Goal: Information Seeking & Learning: Learn about a topic

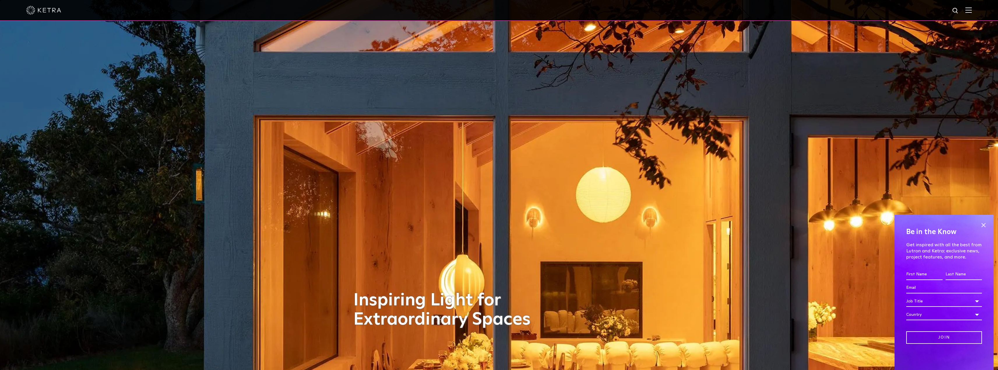
click at [972, 8] on img at bounding box center [968, 10] width 6 height 6
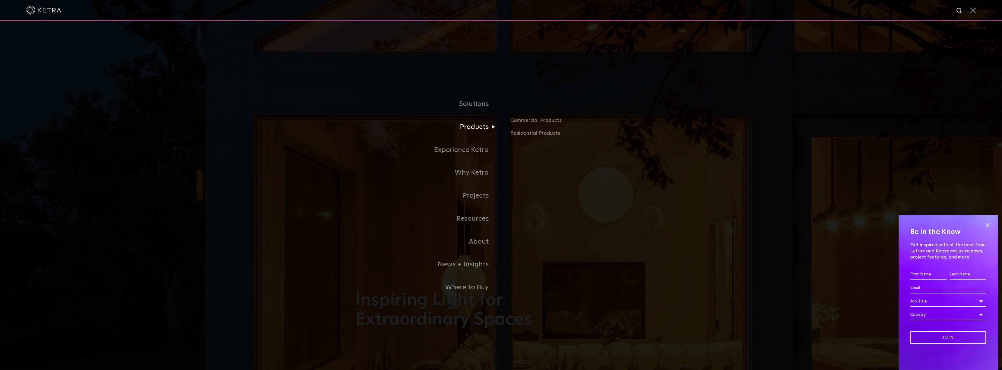
click at [482, 126] on link "Products" at bounding box center [428, 127] width 146 height 23
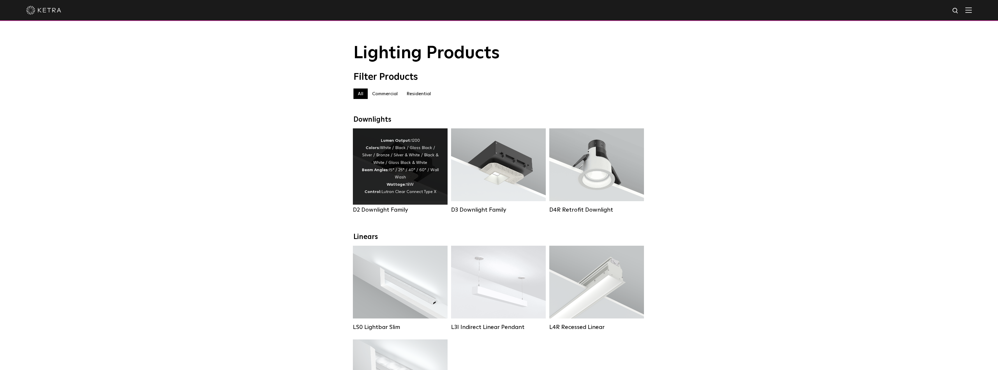
click at [394, 157] on div "Lumen Output: 1200 Colors: White / Black / Gloss Black / Silver / Bronze / Silv…" at bounding box center [400, 166] width 77 height 59
click at [426, 176] on div "Lumen Output: 1200 Colors: White / Black / Gloss Black / Silver / Bronze / Silv…" at bounding box center [400, 166] width 77 height 59
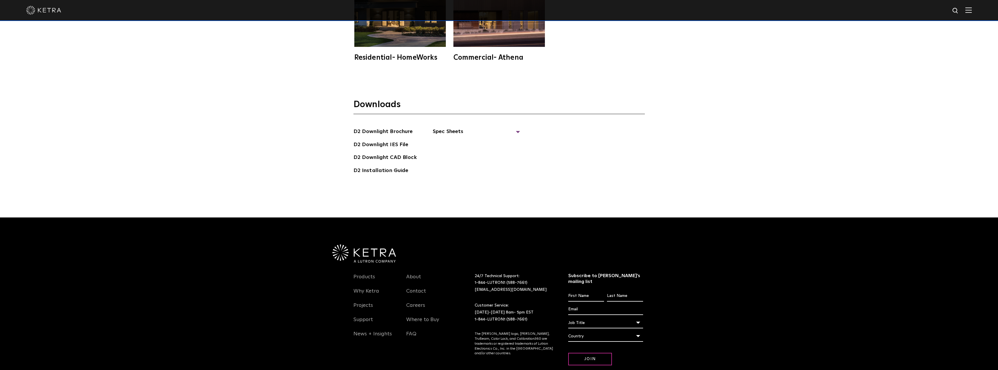
scroll to position [2133, 0]
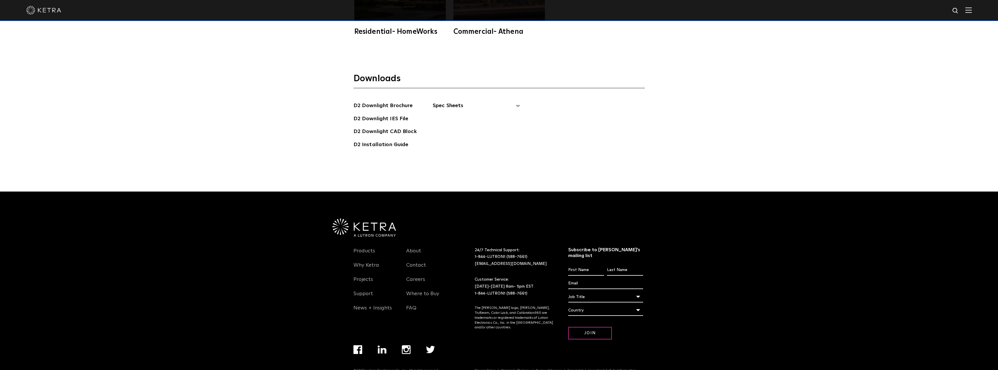
click at [451, 102] on span "Spec Sheets" at bounding box center [476, 108] width 87 height 13
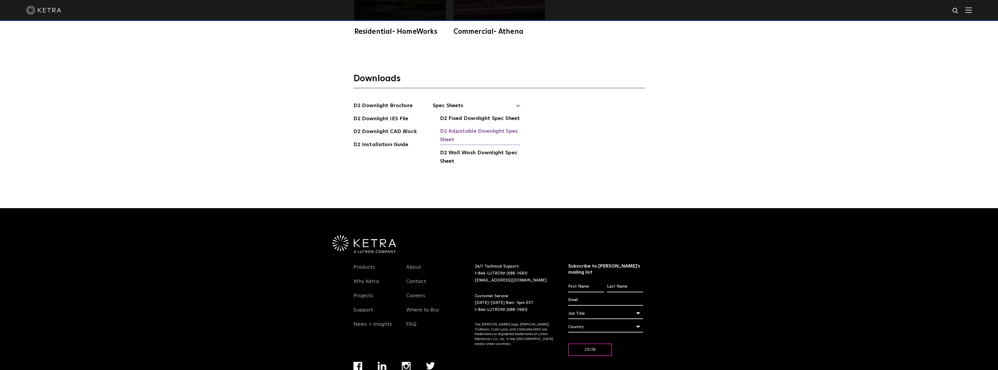
click at [456, 127] on link "D2 Adjustable Downlight Spec Sheet" at bounding box center [480, 136] width 80 height 18
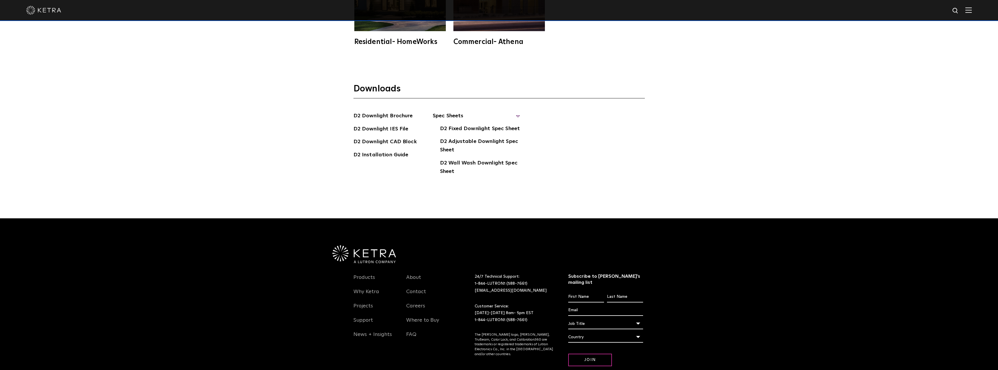
scroll to position [2149, 0]
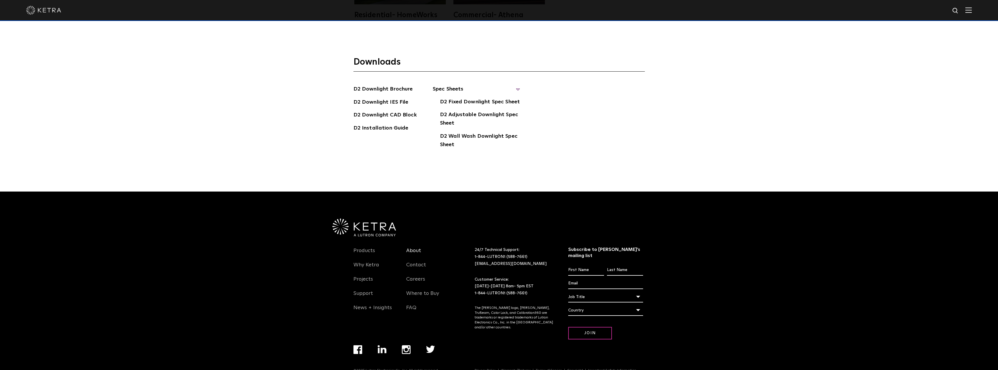
click at [415, 248] on link "About" at bounding box center [413, 254] width 15 height 13
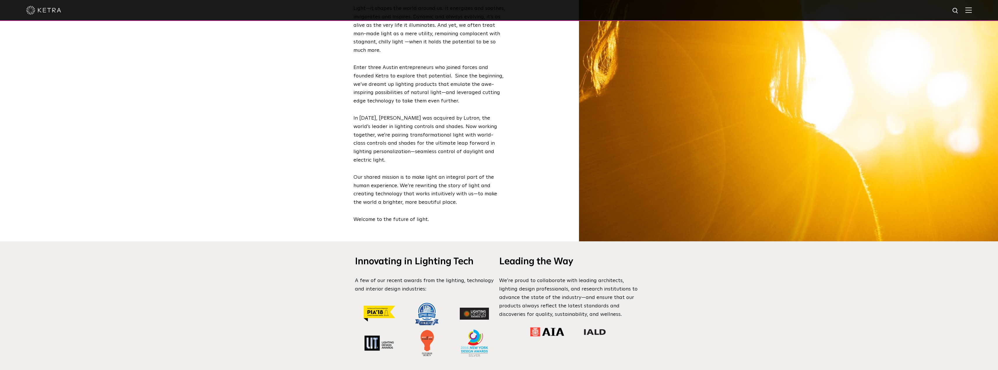
scroll to position [408, 0]
drag, startPoint x: 379, startPoint y: 70, endPoint x: 471, endPoint y: 73, distance: 92.1
click at [471, 73] on p "Enter three Austin entrepreneurs who joined forces and founded Ketra to explore…" at bounding box center [428, 84] width 151 height 42
drag, startPoint x: 438, startPoint y: 75, endPoint x: 421, endPoint y: 76, distance: 17.5
click at [438, 76] on p "Enter three Austin entrepreneurs who joined forces and founded Ketra to explore…" at bounding box center [428, 84] width 151 height 42
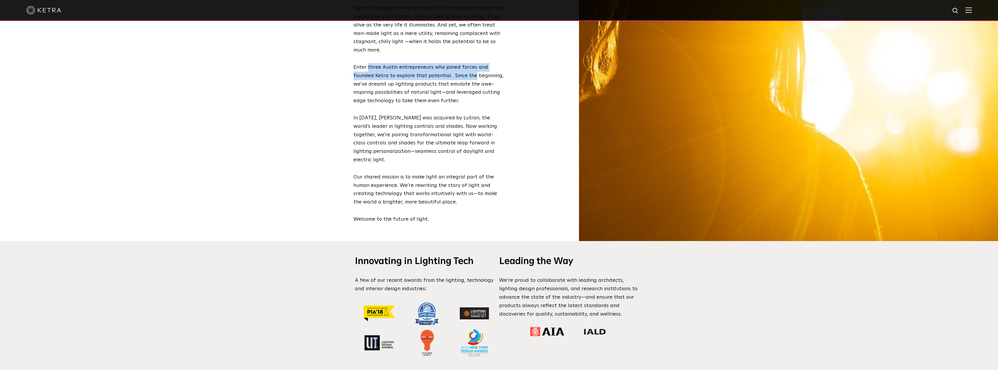
click at [387, 75] on p "Enter three Austin entrepreneurs who joined forces and founded Ketra to explore…" at bounding box center [428, 84] width 151 height 42
drag, startPoint x: 392, startPoint y: 78, endPoint x: 486, endPoint y: 80, distance: 94.1
click at [486, 80] on p "Enter three Austin entrepreneurs who joined forces and founded Ketra to explore…" at bounding box center [428, 84] width 151 height 42
drag, startPoint x: 362, startPoint y: 85, endPoint x: 481, endPoint y: 87, distance: 119.4
click at [481, 87] on p "Enter three Austin entrepreneurs who joined forces and founded Ketra to explore…" at bounding box center [428, 84] width 151 height 42
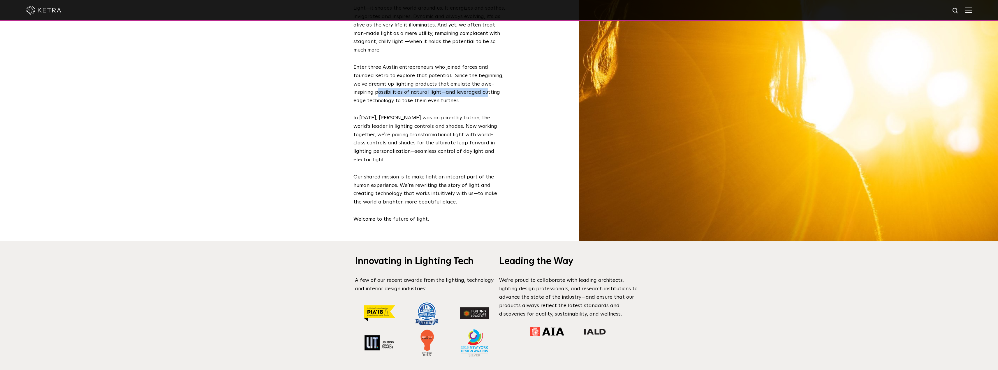
drag, startPoint x: 443, startPoint y: 94, endPoint x: 421, endPoint y: 97, distance: 22.7
click at [478, 97] on p "Enter three Austin entrepreneurs who joined forces and founded Ketra to explore…" at bounding box center [428, 84] width 151 height 42
click at [418, 97] on p "Enter three Austin entrepreneurs who joined forces and founded Ketra to explore…" at bounding box center [428, 84] width 151 height 42
drag, startPoint x: 406, startPoint y: 122, endPoint x: 475, endPoint y: 121, distance: 69.6
click at [484, 119] on p "In 2018, Ketra was acquired by Lutron, the world’s leader in lighting controls …" at bounding box center [428, 139] width 151 height 50
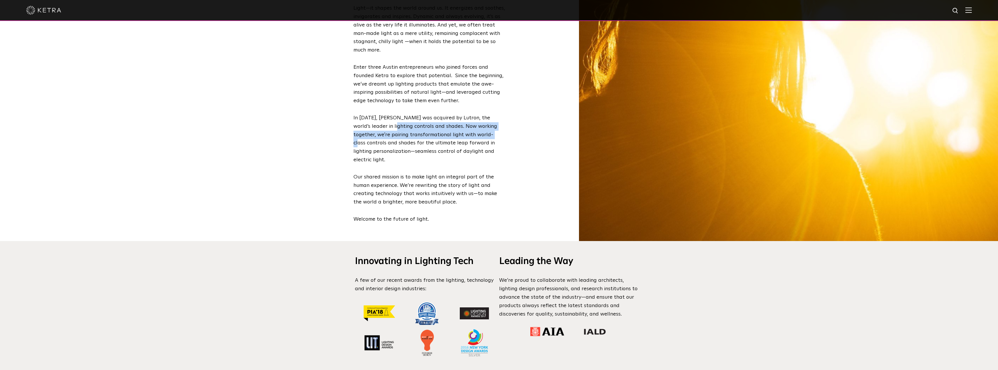
drag, startPoint x: 387, startPoint y: 128, endPoint x: 480, endPoint y: 136, distance: 93.8
click at [480, 136] on p "In 2018, Ketra was acquired by Lutron, the world’s leader in lighting controls …" at bounding box center [428, 139] width 151 height 50
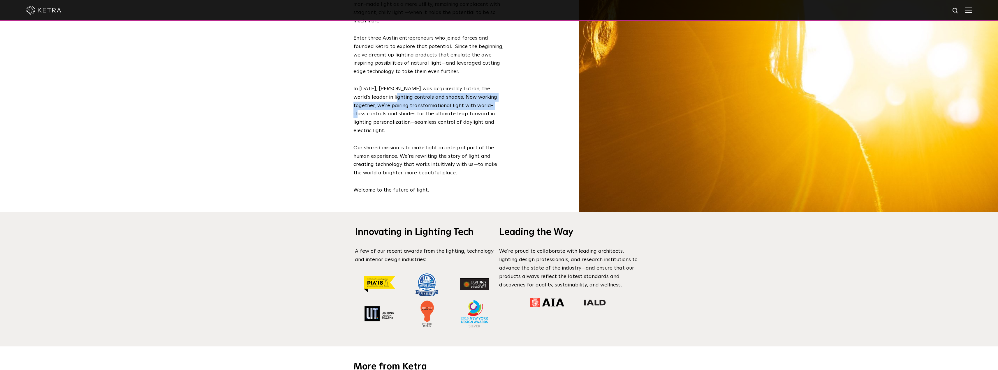
click at [408, 149] on p "Our shared mission is to make light an integral part of the human experience. W…" at bounding box center [428, 161] width 151 height 34
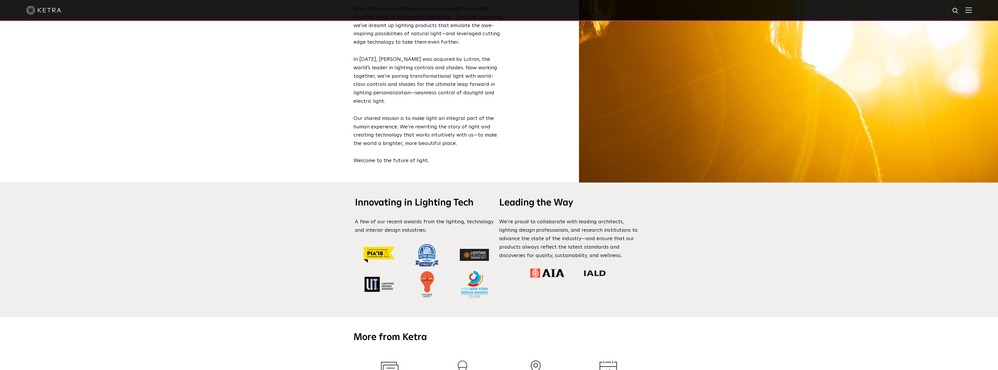
scroll to position [495, 0]
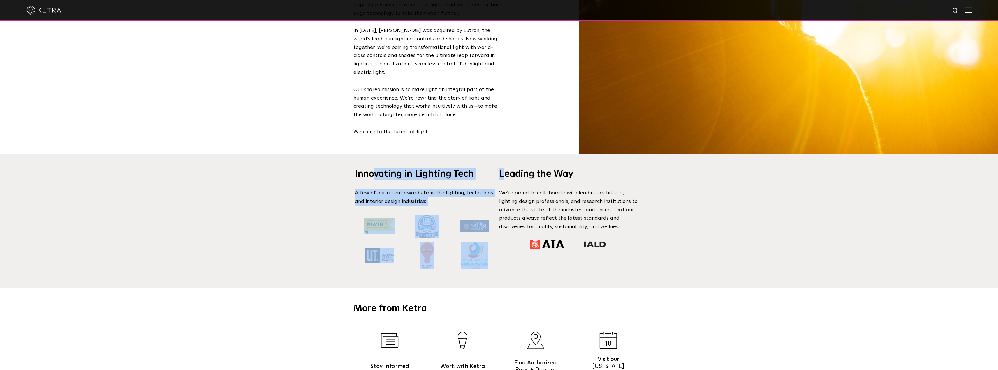
drag, startPoint x: 401, startPoint y: 168, endPoint x: 505, endPoint y: 169, distance: 104.0
click at [505, 169] on div "Innovating in Lighting Tech A few of our recent awards from the lighting, techn…" at bounding box center [499, 221] width 320 height 135
click at [535, 169] on h3 "Leading the Way" at bounding box center [571, 174] width 144 height 12
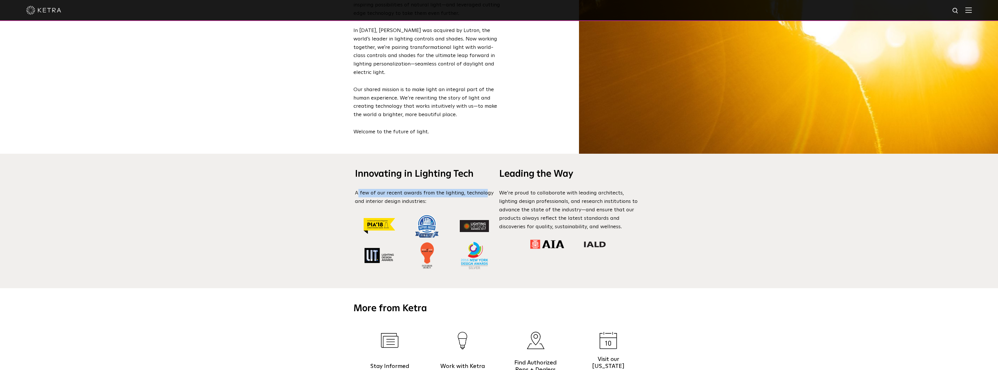
drag, startPoint x: 368, startPoint y: 185, endPoint x: 483, endPoint y: 188, distance: 115.1
click at [483, 189] on p "A few of our recent awards from the lighting, technology and interior design in…" at bounding box center [427, 197] width 144 height 17
drag, startPoint x: 360, startPoint y: 193, endPoint x: 422, endPoint y: 194, distance: 62.1
click at [422, 194] on p "A few of our recent awards from the lighting, technology and interior design in…" at bounding box center [427, 197] width 144 height 17
drag, startPoint x: 550, startPoint y: 188, endPoint x: 555, endPoint y: 196, distance: 8.6
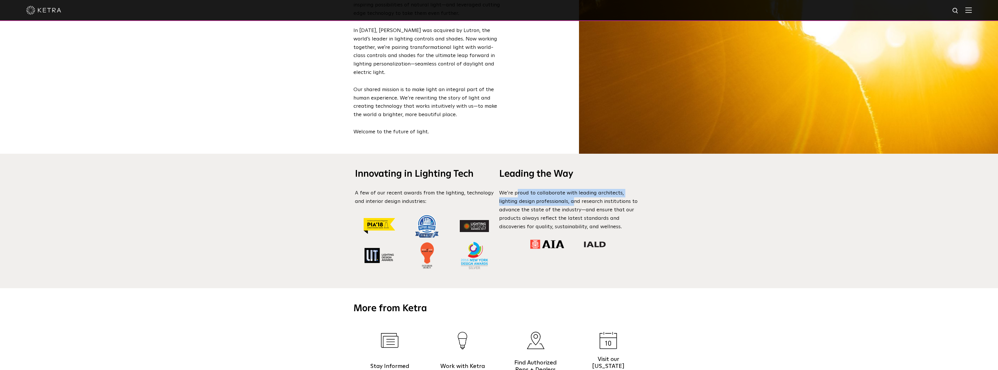
click at [553, 196] on p "We’re proud to collaborate with leading architects, lighting design professiona…" at bounding box center [571, 210] width 144 height 42
click at [564, 196] on p "We’re proud to collaborate with leading architects, lighting design professiona…" at bounding box center [571, 210] width 144 height 42
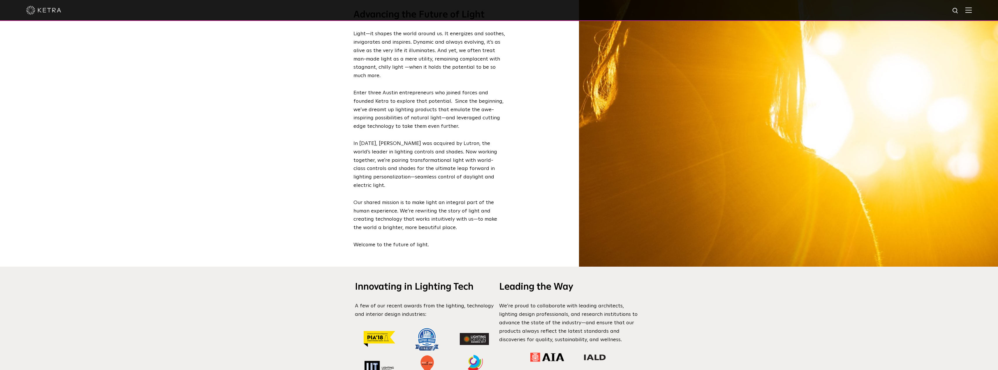
scroll to position [320, 0]
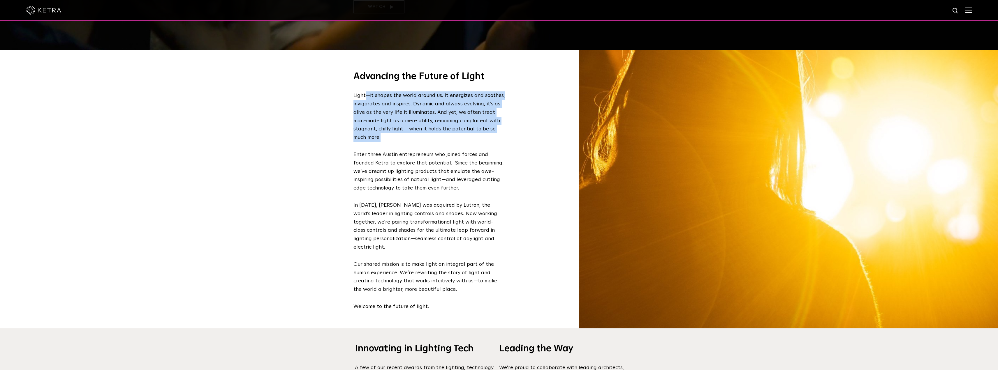
drag, startPoint x: 374, startPoint y: 94, endPoint x: 475, endPoint y: 136, distance: 109.7
click at [484, 135] on p "Light—it shapes the world around us. It energizes and soothes, invigorates and …" at bounding box center [428, 116] width 151 height 50
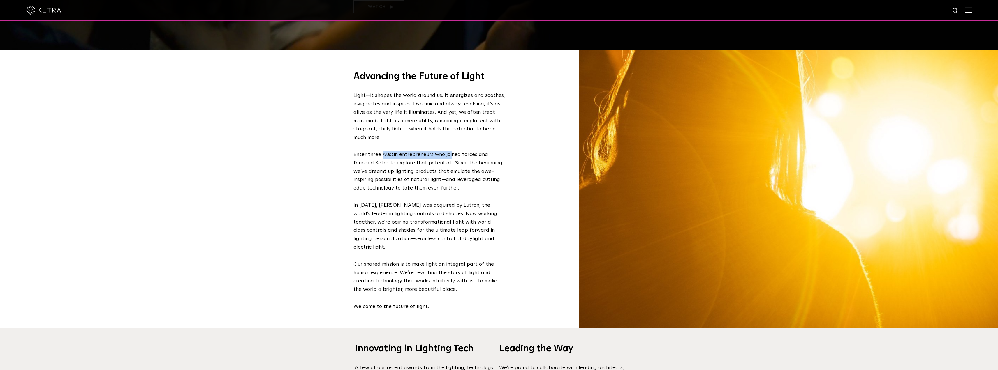
drag, startPoint x: 382, startPoint y: 157, endPoint x: 473, endPoint y: 170, distance: 91.3
click at [468, 161] on p "Enter three Austin entrepreneurs who joined forces and founded Ketra to explore…" at bounding box center [428, 172] width 151 height 42
click at [474, 184] on p "Enter three Austin entrepreneurs who joined forces and founded Ketra to explore…" at bounding box center [428, 172] width 151 height 42
click at [470, 196] on div "Advancing the Future of Light Light—it shapes the world around us. It energizes…" at bounding box center [428, 185] width 151 height 253
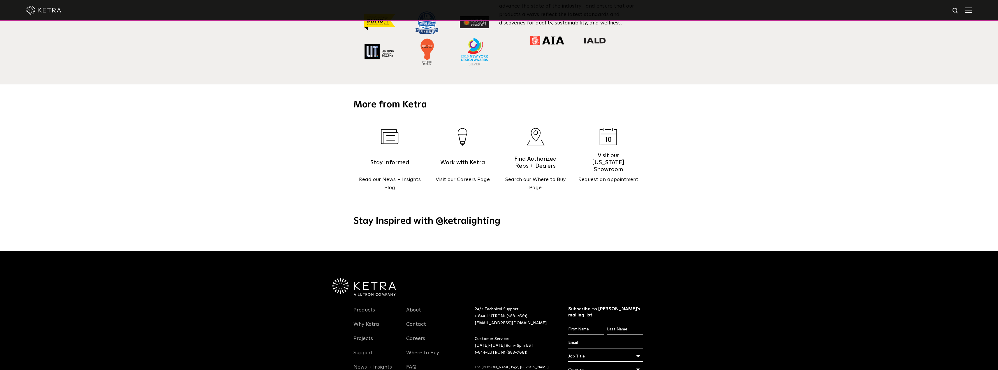
scroll to position [751, 0]
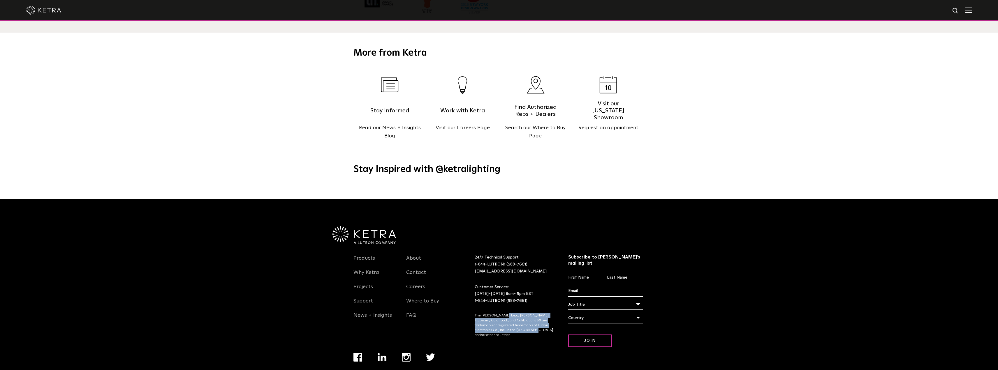
drag, startPoint x: 509, startPoint y: 299, endPoint x: 523, endPoint y: 318, distance: 23.5
click at [521, 316] on p "The [PERSON_NAME] logo, [PERSON_NAME], TruBeam, Color Lock, and Calibration360 …" at bounding box center [514, 325] width 79 height 24
click at [525, 319] on div "24/7 Technical Support: 1-844-LUTRON1 (588-7661) lightingsupport@lutron.com Cus…" at bounding box center [522, 307] width 94 height 107
click at [371, 269] on link "Why Ketra" at bounding box center [366, 275] width 26 height 13
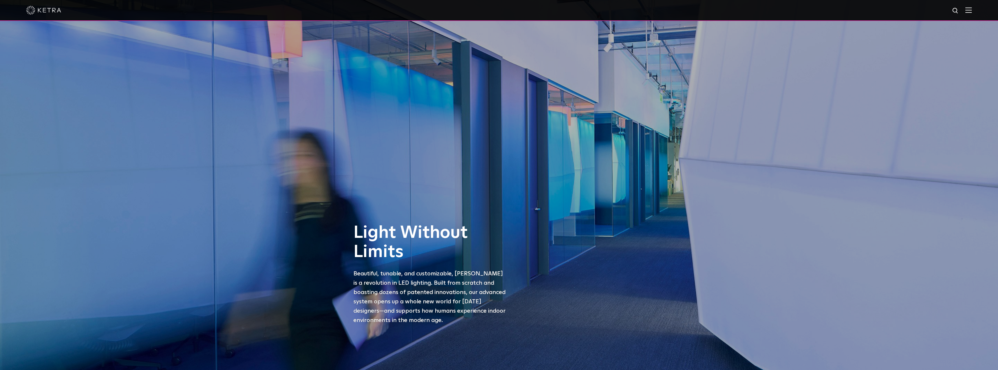
scroll to position [58, 0]
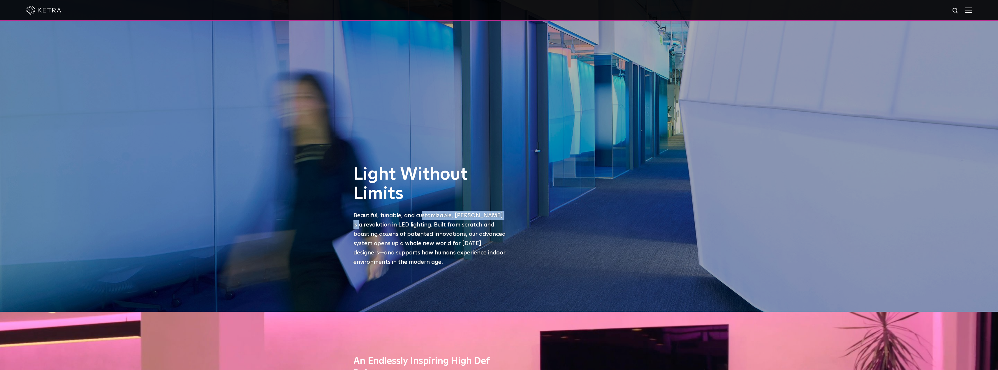
drag, startPoint x: 477, startPoint y: 217, endPoint x: 496, endPoint y: 216, distance: 18.6
click at [496, 216] on p "Beautiful, tunable, and customizable, Ketra is a revolution in LED lighting. Bu…" at bounding box center [430, 239] width 154 height 56
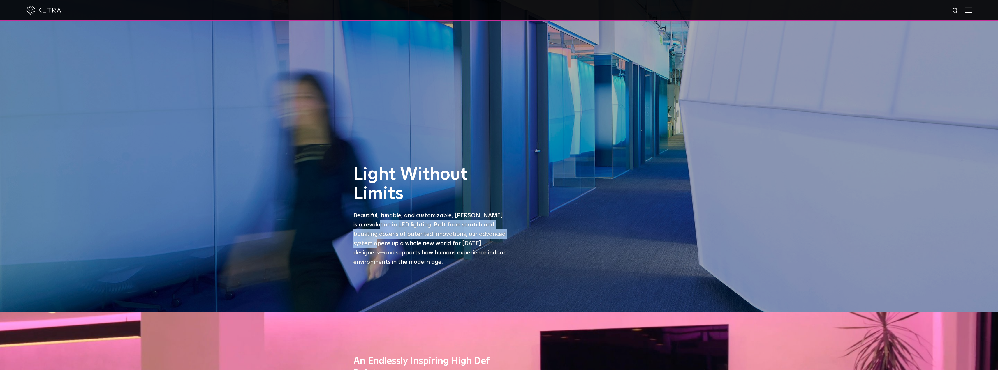
drag, startPoint x: 364, startPoint y: 226, endPoint x: 497, endPoint y: 229, distance: 133.2
click at [497, 229] on p "Beautiful, tunable, and customizable, Ketra is a revolution in LED lighting. Bu…" at bounding box center [430, 239] width 154 height 56
drag, startPoint x: 393, startPoint y: 237, endPoint x: 464, endPoint y: 241, distance: 71.2
click at [500, 237] on p "Beautiful, tunable, and customizable, Ketra is a revolution in LED lighting. Bu…" at bounding box center [430, 239] width 154 height 56
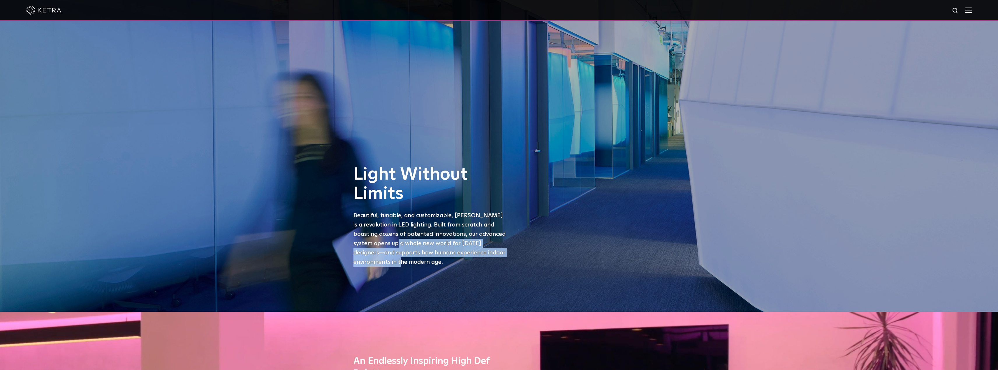
drag, startPoint x: 417, startPoint y: 246, endPoint x: 484, endPoint y: 259, distance: 68.1
click at [484, 259] on p "Beautiful, tunable, and customizable, Ketra is a revolution in LED lighting. Bu…" at bounding box center [430, 239] width 154 height 56
click at [458, 291] on div "Light Without Limits Beautiful, tunable, and customizable, Ketra is a revolutio…" at bounding box center [499, 127] width 998 height 370
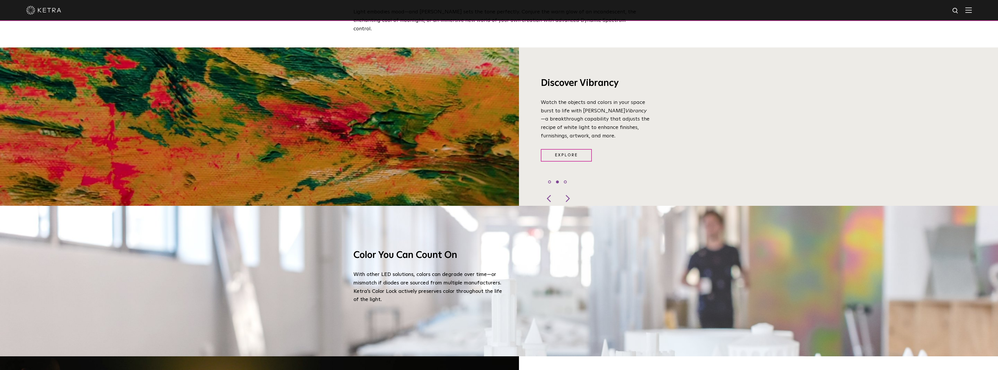
scroll to position [670, 0]
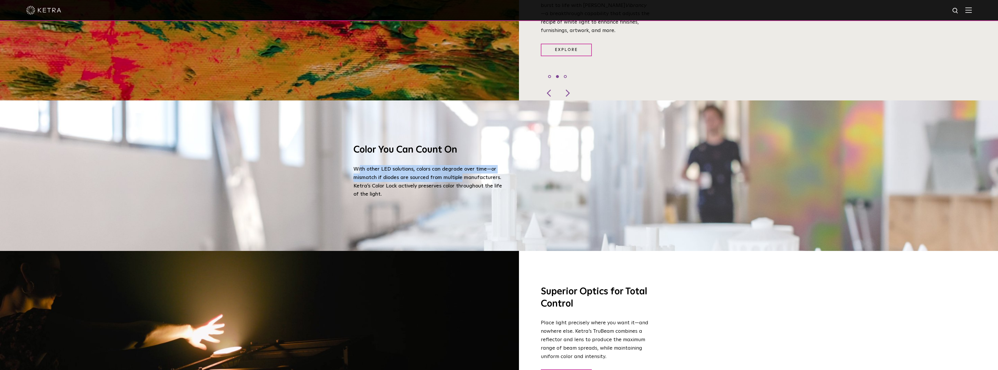
drag, startPoint x: 385, startPoint y: 162, endPoint x: 601, endPoint y: 271, distance: 241.7
click at [482, 182] on p "With other LED solutions, colors can degrade over time—or mismatch if diodes ar…" at bounding box center [428, 182] width 151 height 34
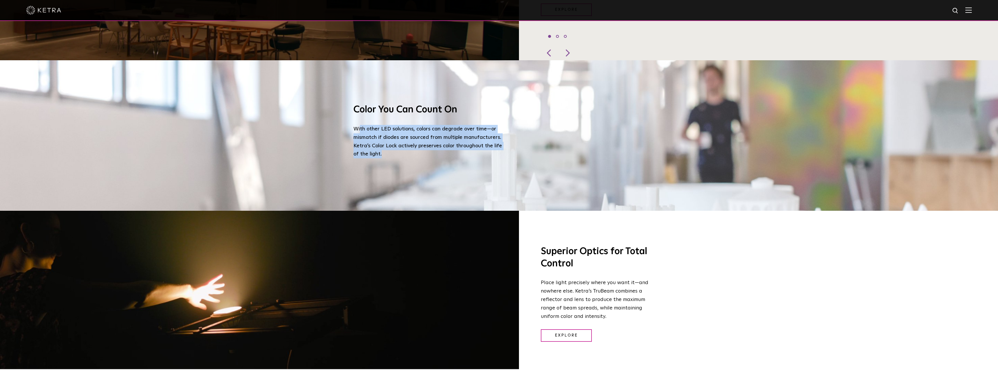
scroll to position [845, 0]
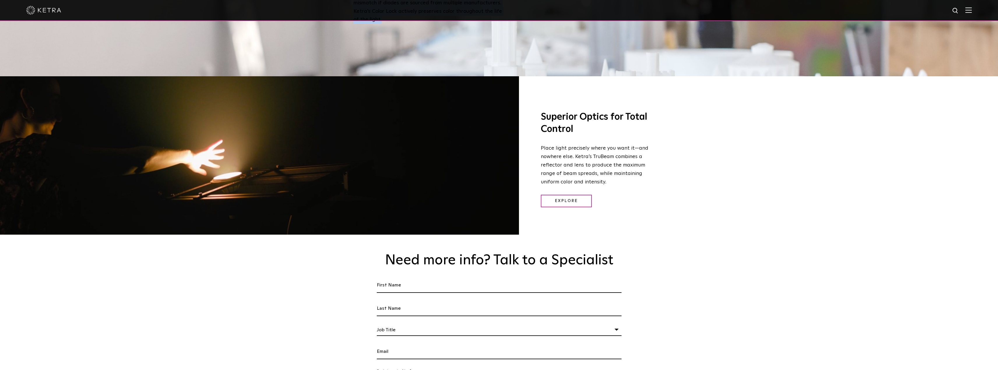
click at [685, 224] on div "Superior Optics for Total Control Place light precisely where you want it—and n…" at bounding box center [758, 159] width 479 height 166
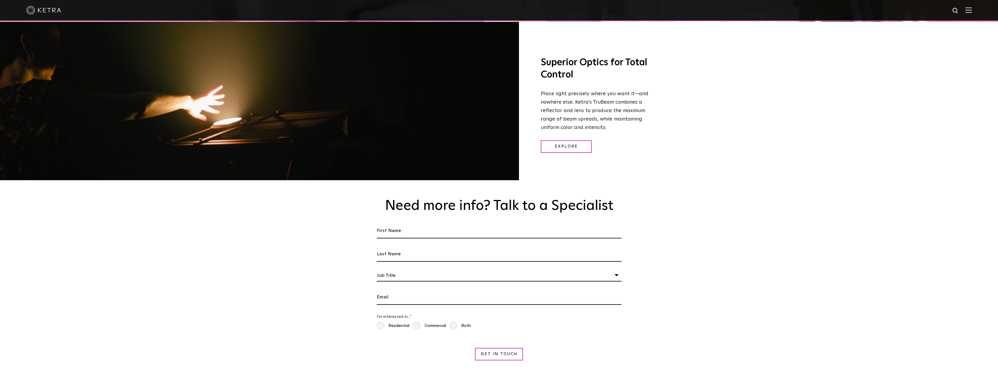
scroll to position [932, 0]
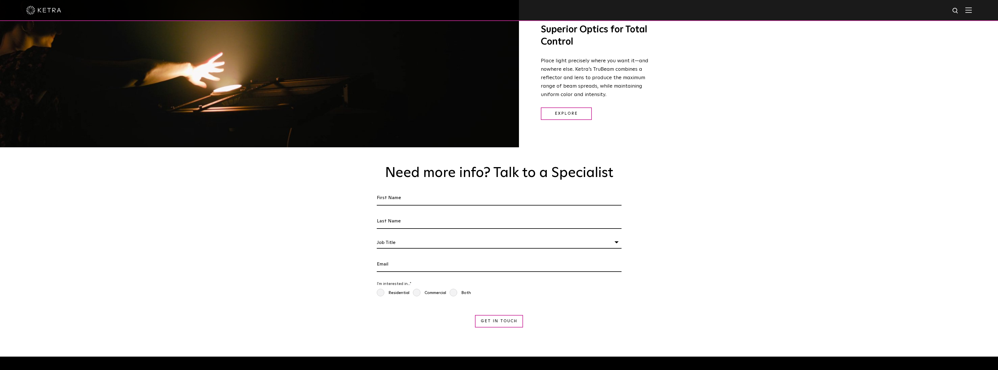
drag, startPoint x: 475, startPoint y: 166, endPoint x: 618, endPoint y: 170, distance: 143.4
click at [618, 170] on h2 "Need more info? Talk to a Specialist" at bounding box center [499, 173] width 248 height 17
click at [671, 200] on div "Need more info? Talk to a Specialist First Name * Last name * I'm a * Job Title…" at bounding box center [499, 251] width 998 height 209
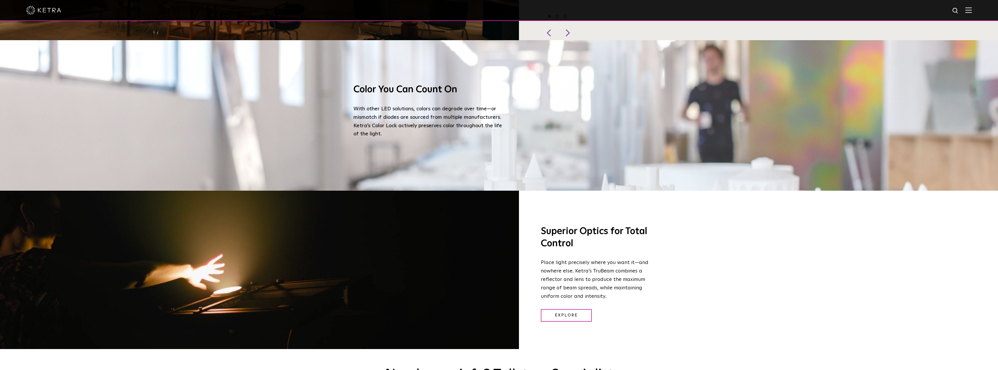
scroll to position [699, 0]
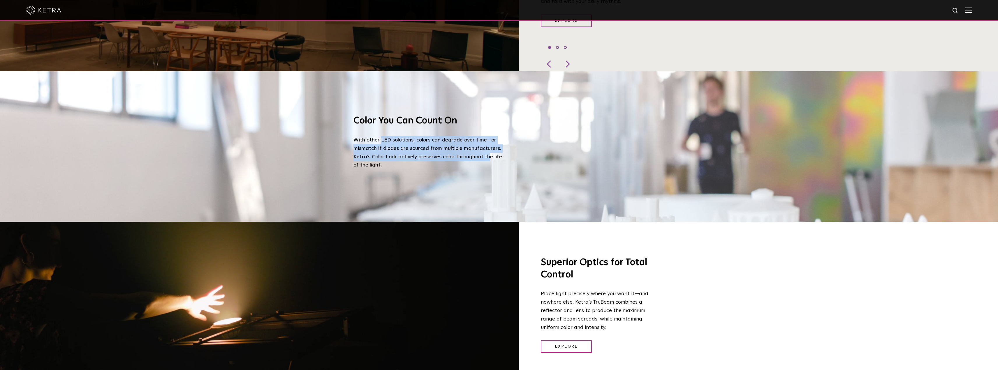
drag, startPoint x: 408, startPoint y: 131, endPoint x: 493, endPoint y: 152, distance: 88.6
click at [493, 152] on p "With other LED solutions, colors can degrade over time—or mismatch if diodes ar…" at bounding box center [428, 153] width 151 height 34
drag, startPoint x: 714, startPoint y: 257, endPoint x: 703, endPoint y: 262, distance: 11.7
click at [713, 257] on div "Superior Optics for Total Control Place light precisely where you want it—and n…" at bounding box center [758, 305] width 479 height 166
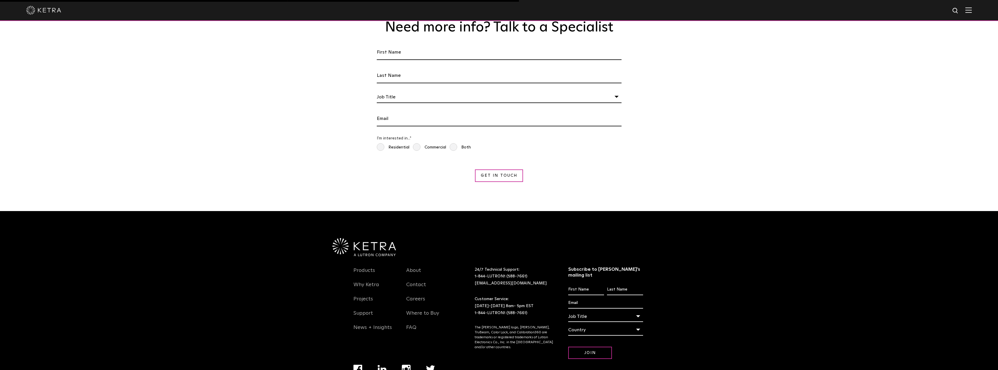
scroll to position [1099, 0]
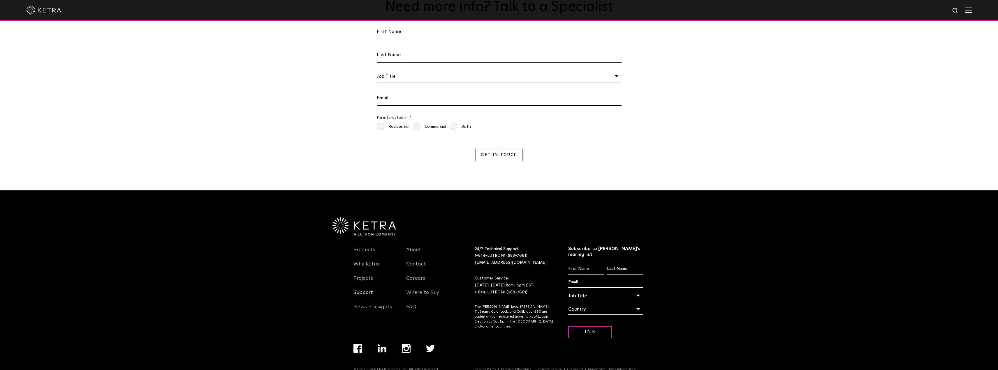
click at [362, 290] on link "Support" at bounding box center [363, 296] width 20 height 13
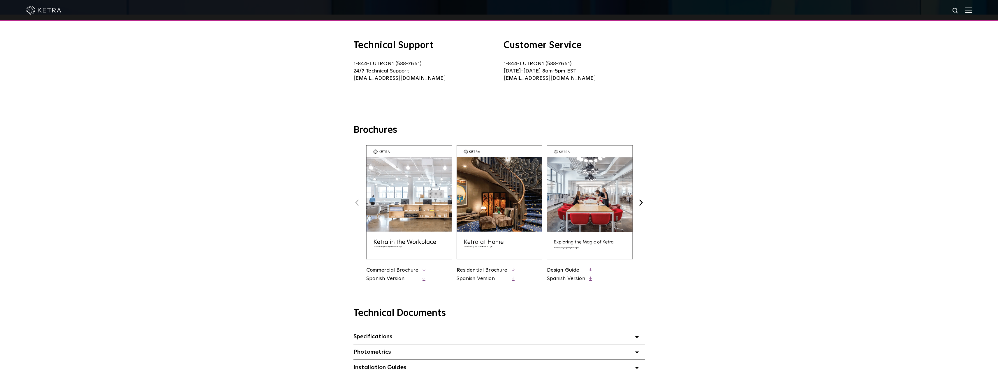
scroll to position [175, 0]
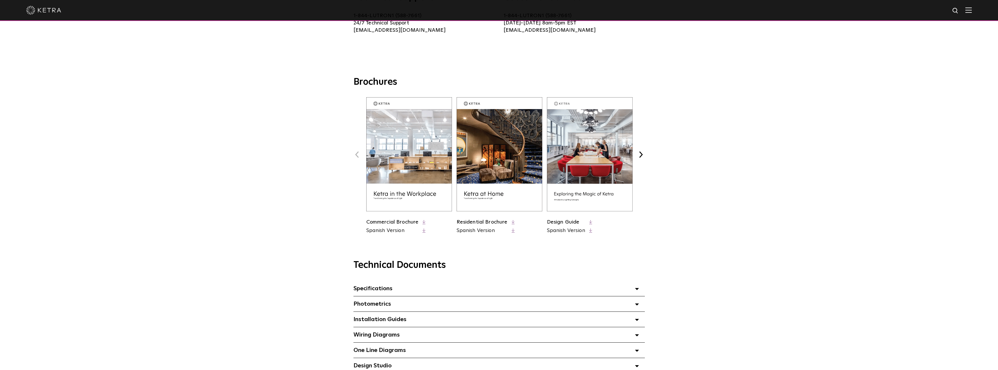
click at [502, 186] on img at bounding box center [499, 154] width 86 height 114
